Goal: Task Accomplishment & Management: Manage account settings

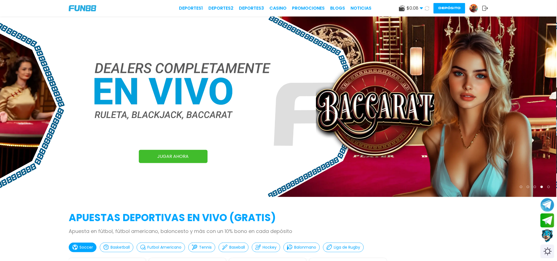
click at [509, 9] on div "Deportes 1 Deportes 2 Deportes 3 CASINO Promociones BLOGS NOTICIAS $ 0.08 Diner…" at bounding box center [278, 8] width 557 height 17
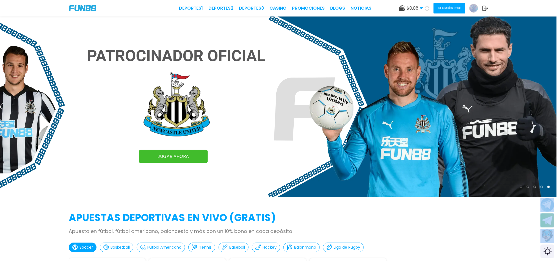
click at [484, 6] on icon at bounding box center [486, 9] width 6 height 6
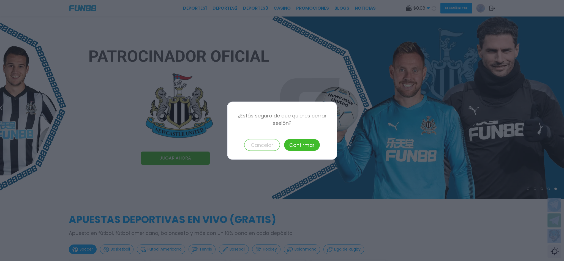
click at [304, 141] on button "Confirmar" at bounding box center [302, 145] width 36 height 12
